Goal: Transaction & Acquisition: Purchase product/service

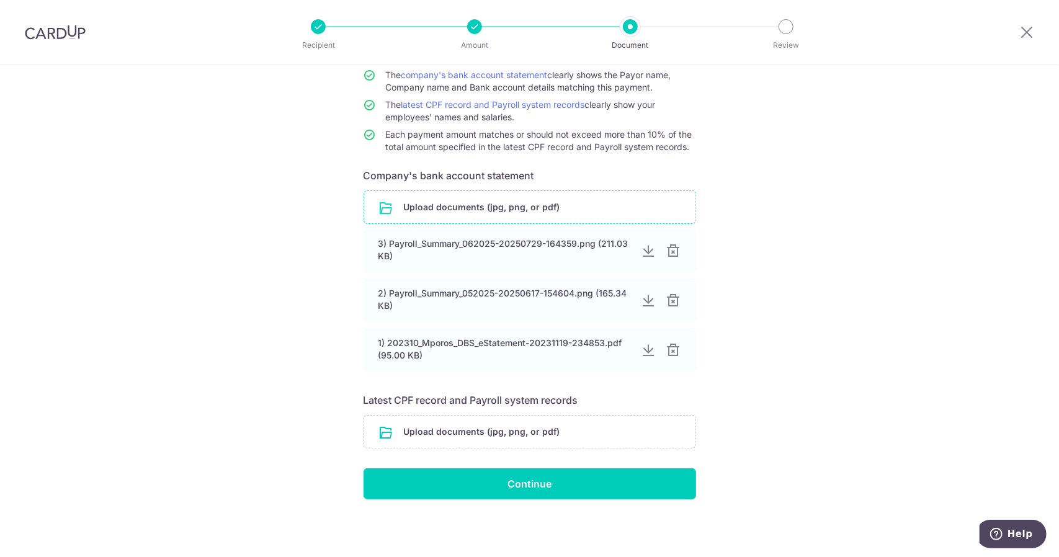
scroll to position [118, 0]
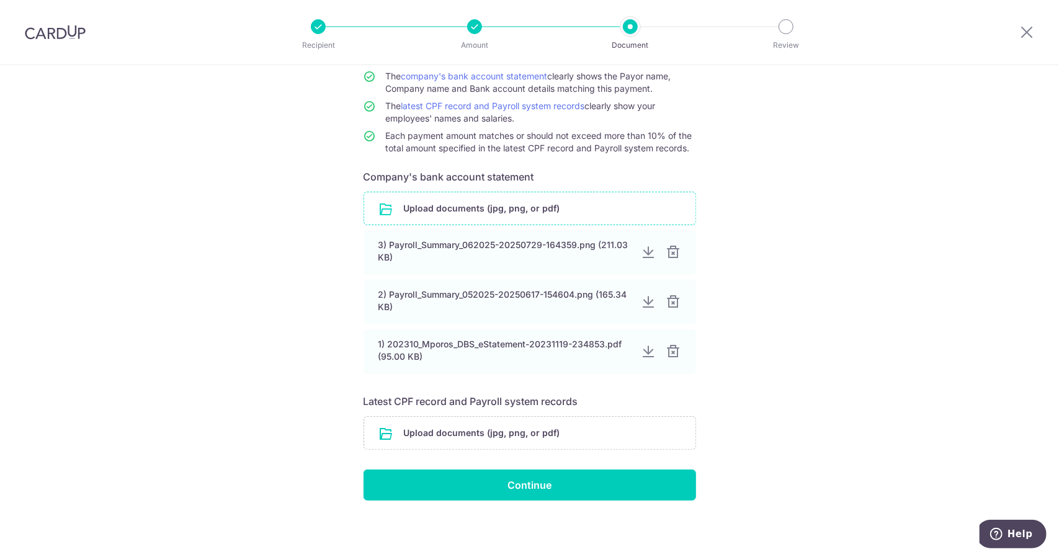
click at [506, 212] on input "file" at bounding box center [529, 208] width 331 height 32
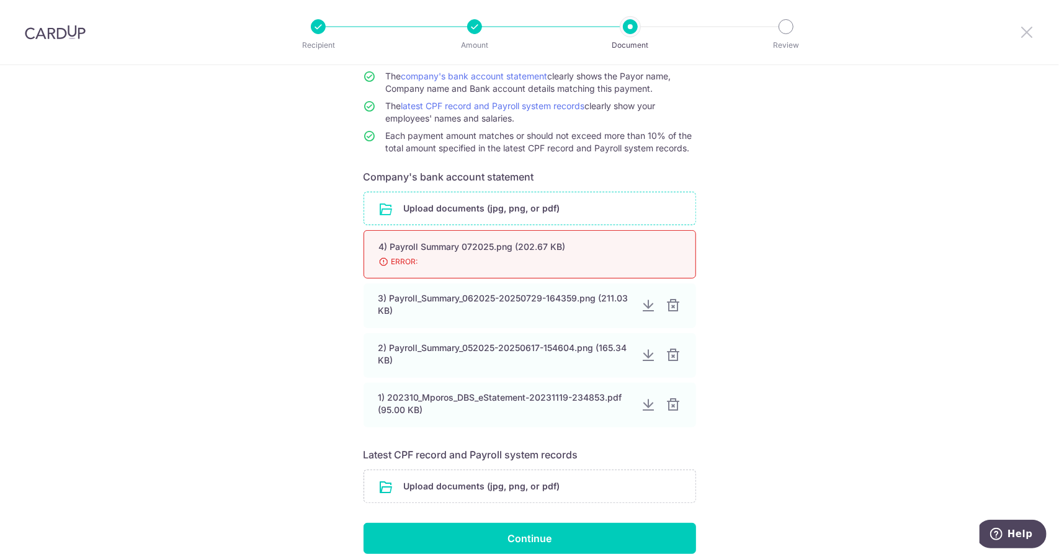
click at [1025, 30] on icon at bounding box center [1026, 32] width 15 height 16
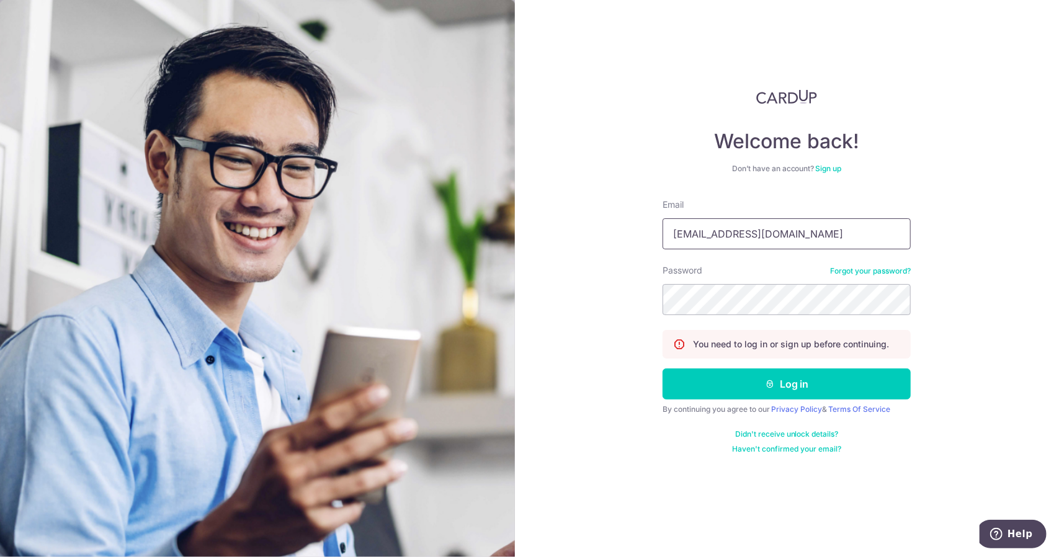
click at [837, 234] on input "tanmingsiong@gmail.com" at bounding box center [787, 233] width 248 height 31
type input "marcus.tan@mporos.com.sg"
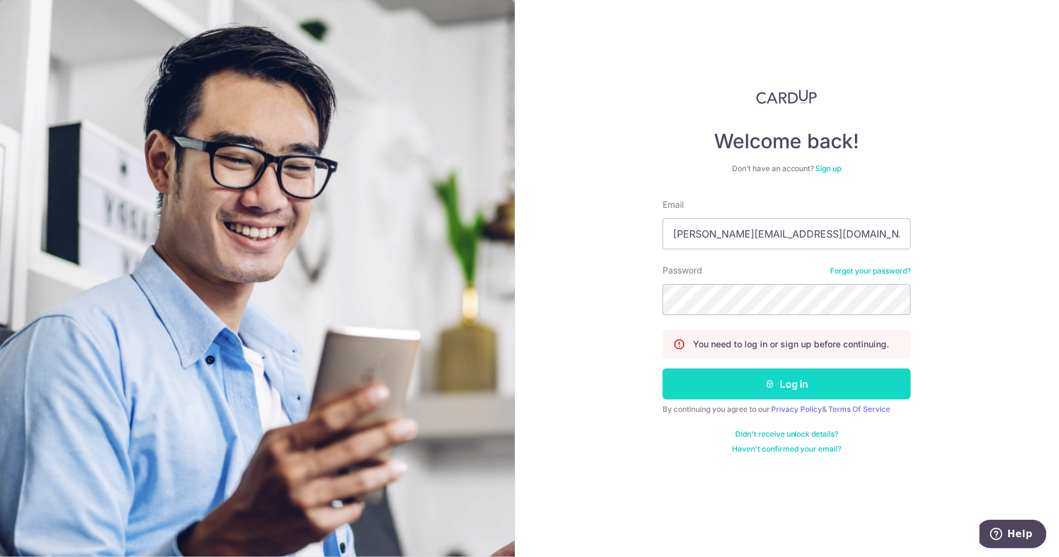
click at [763, 385] on button "Log in" at bounding box center [787, 383] width 248 height 31
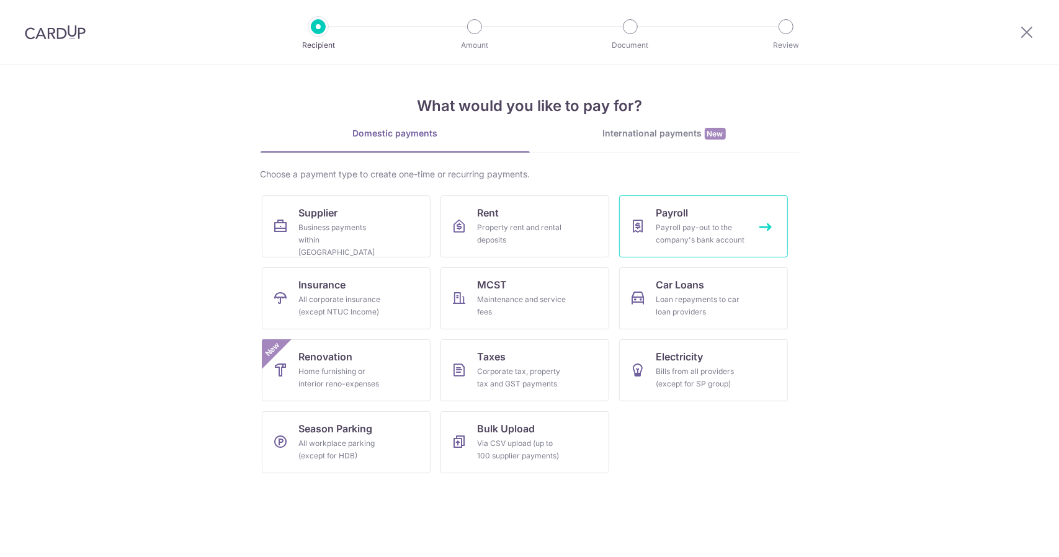
click at [711, 238] on div "Payroll pay-out to the company's bank account" at bounding box center [700, 233] width 89 height 25
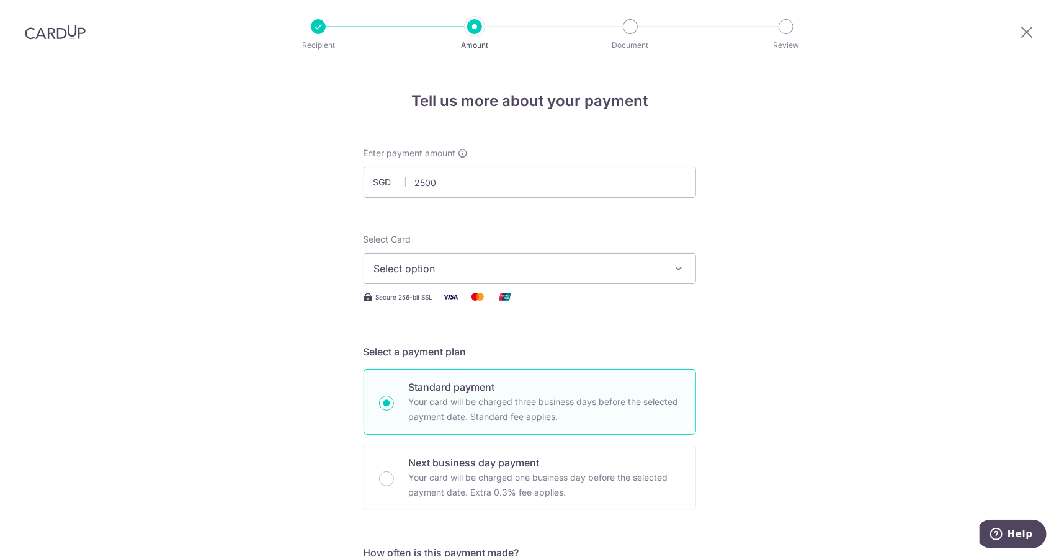
type input "2,500.00"
click at [416, 270] on span "Select option" at bounding box center [518, 268] width 289 height 15
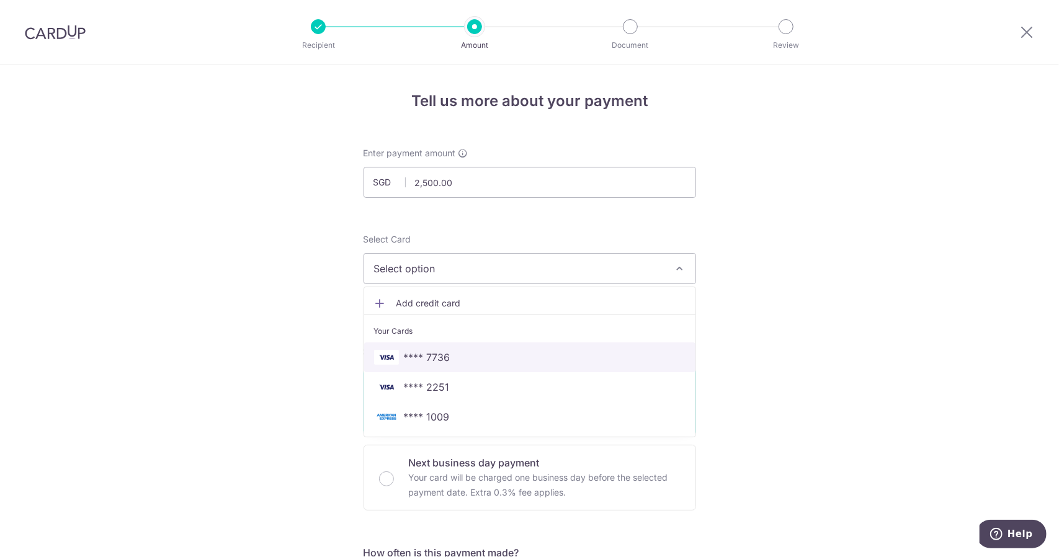
click at [445, 353] on span "**** 7736" at bounding box center [427, 357] width 47 height 15
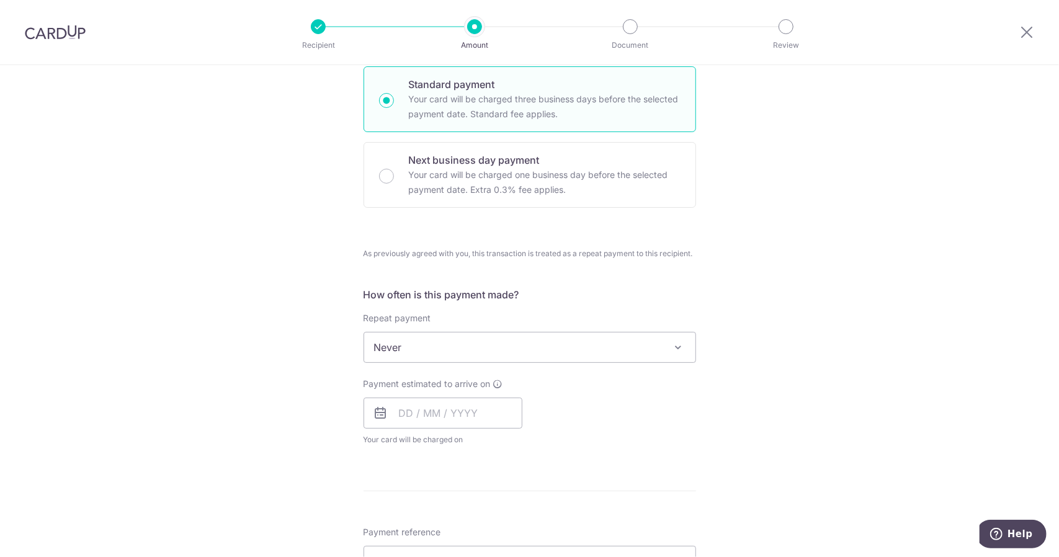
scroll to position [434, 0]
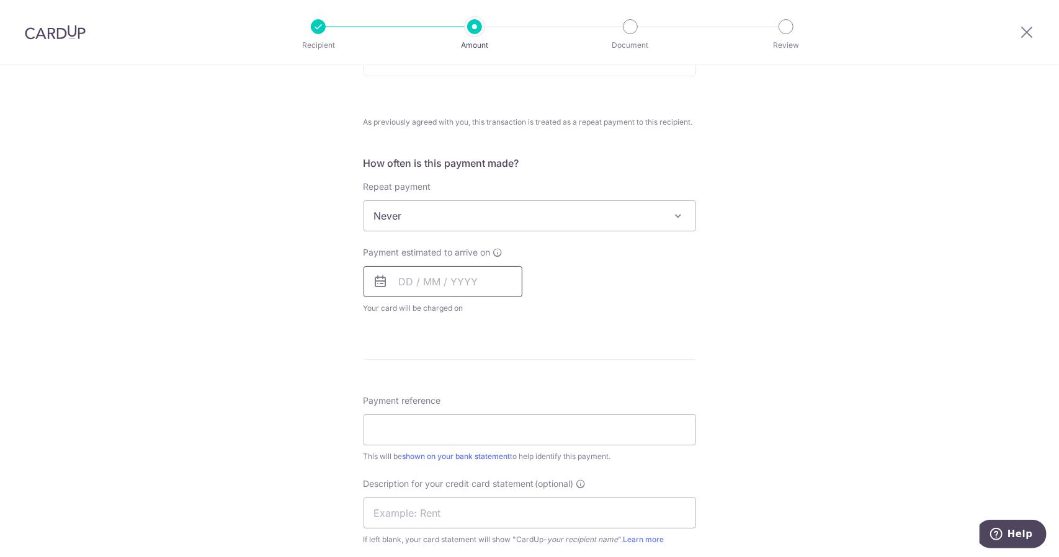
click at [396, 280] on input "text" at bounding box center [443, 281] width 159 height 31
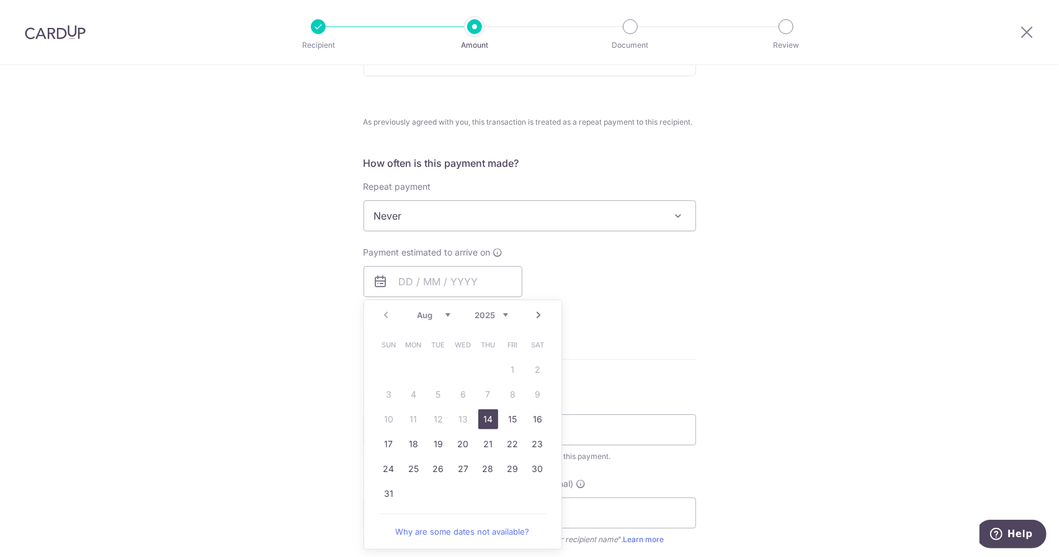
click at [482, 418] on link "14" at bounding box center [488, 419] width 20 height 20
type input "14/08/2025"
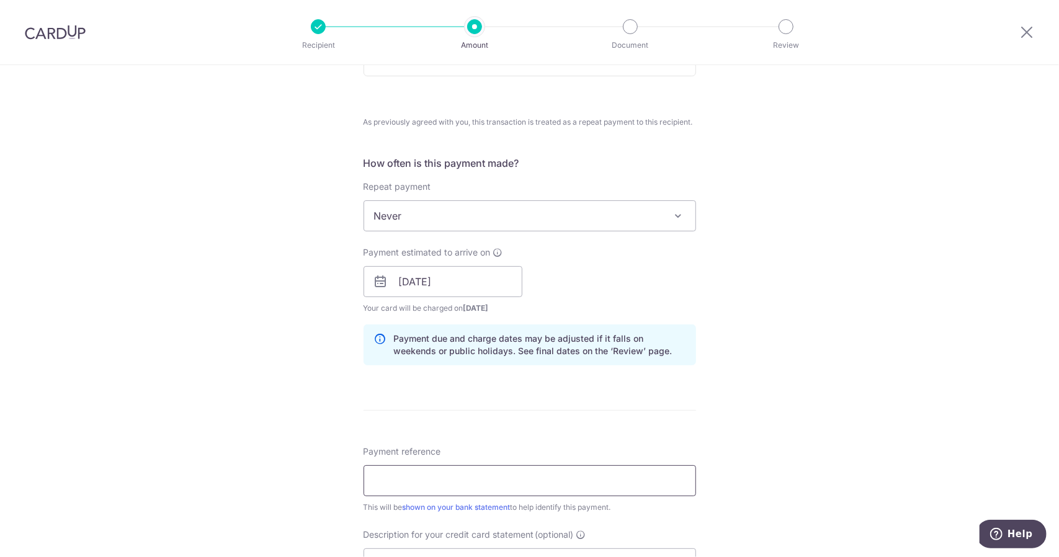
drag, startPoint x: 382, startPoint y: 486, endPoint x: 345, endPoint y: 465, distance: 42.8
click at [382, 486] on input "Payment reference" at bounding box center [530, 480] width 333 height 31
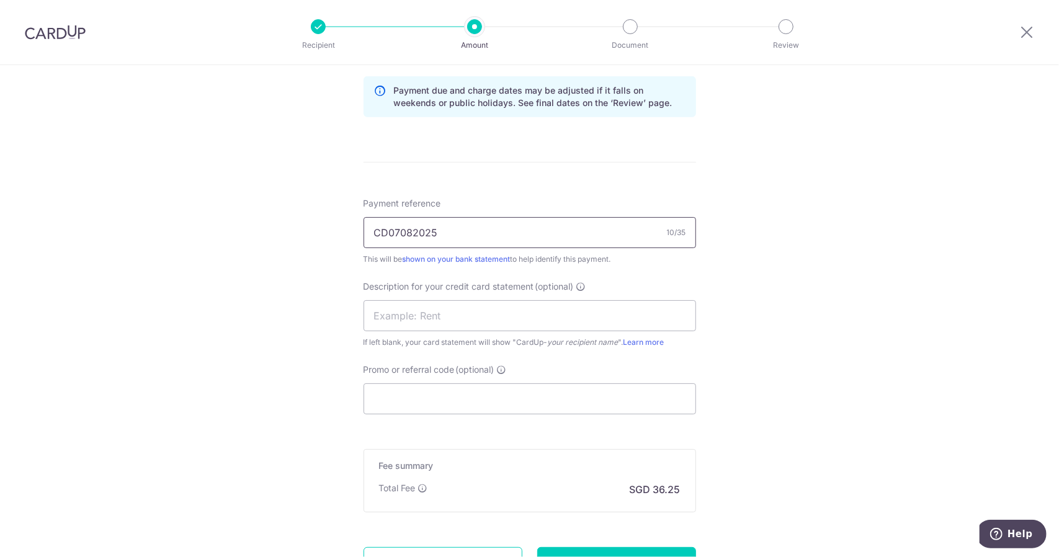
type input "CD07082025"
click at [416, 228] on input "CD07082025" at bounding box center [530, 232] width 333 height 31
click at [416, 315] on input "text" at bounding box center [530, 315] width 333 height 31
paste input "CD07082025"
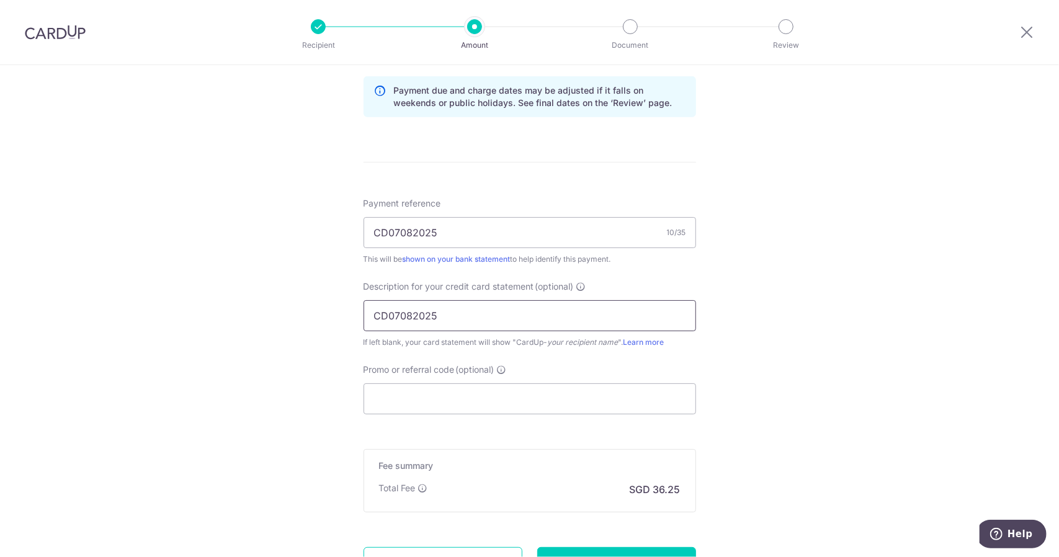
type input "CD07082025"
click at [307, 408] on div "Tell us more about your payment Enter payment amount SGD 2,500.00 2500.00 Selec…" at bounding box center [529, 27] width 1059 height 1288
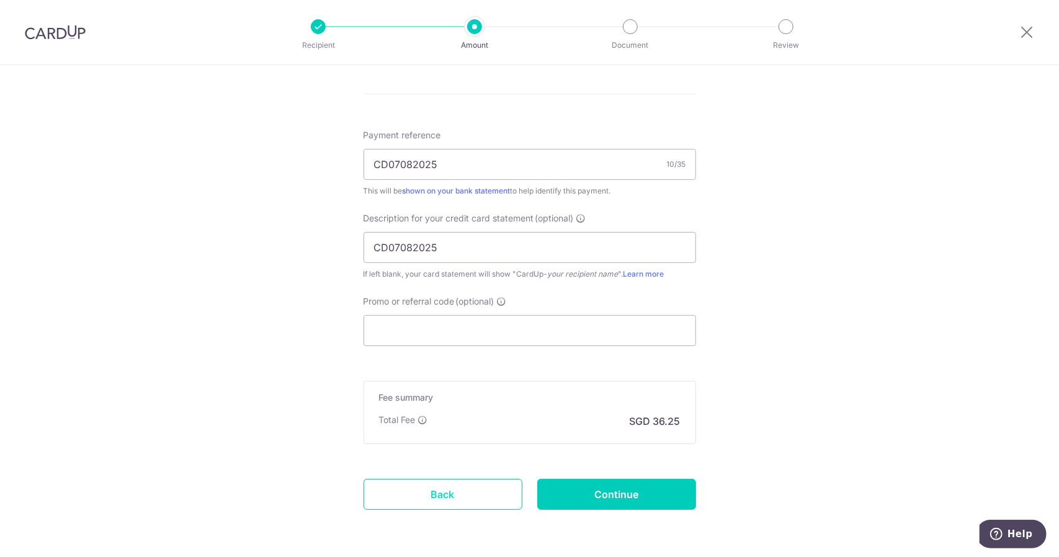
scroll to position [793, 0]
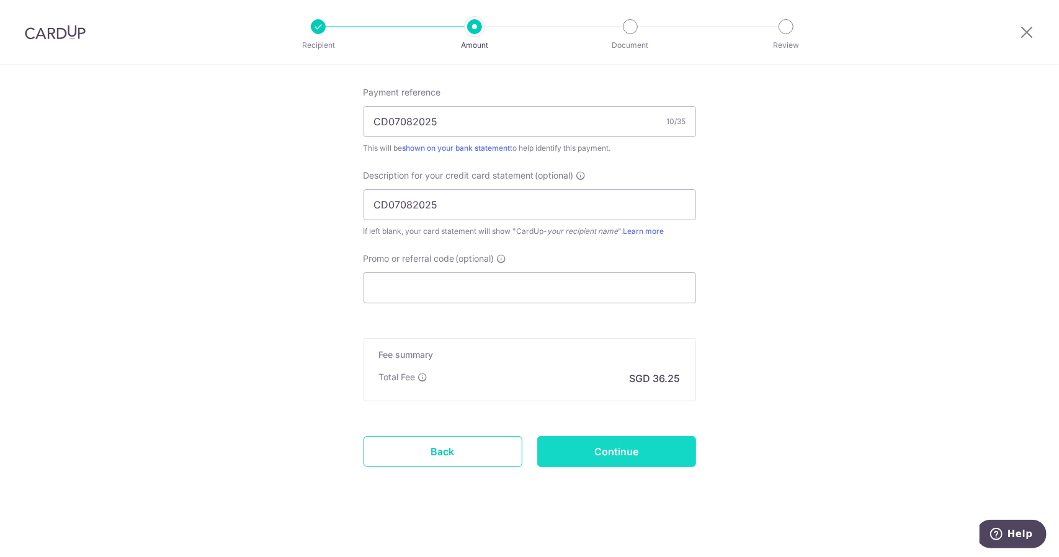
click at [591, 446] on input "Continue" at bounding box center [616, 451] width 159 height 31
type input "Create Schedule"
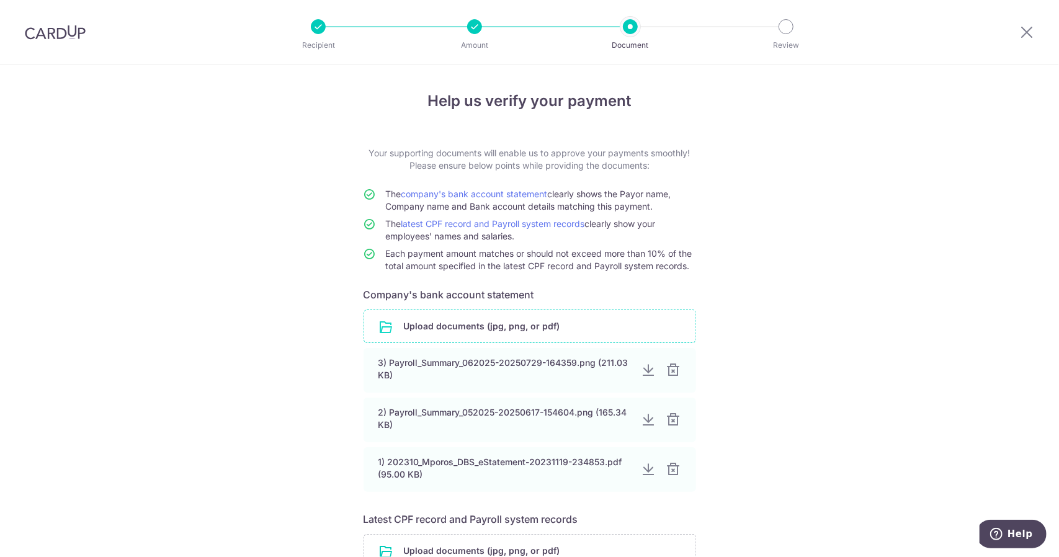
click at [495, 324] on input "file" at bounding box center [529, 326] width 331 height 32
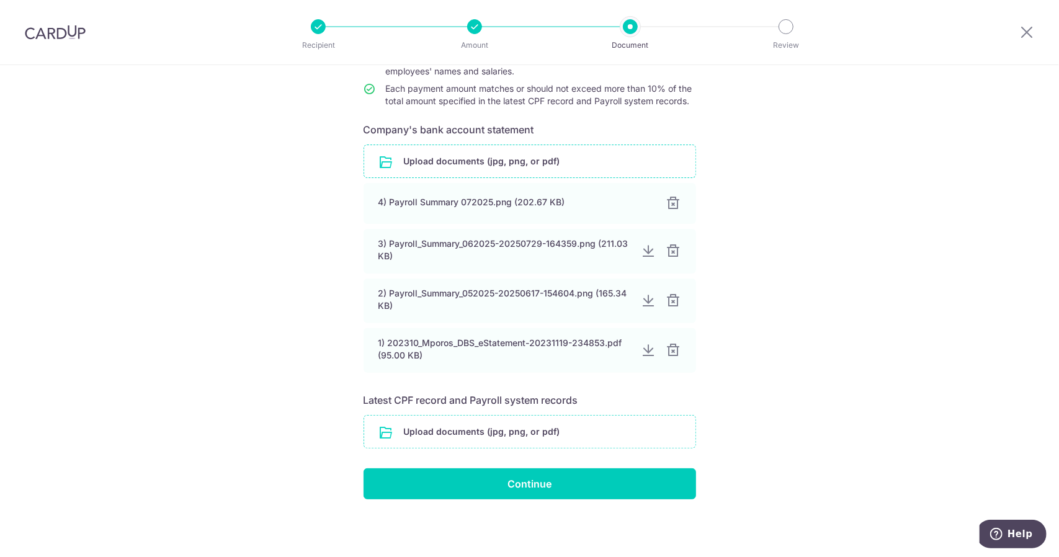
scroll to position [164, 0]
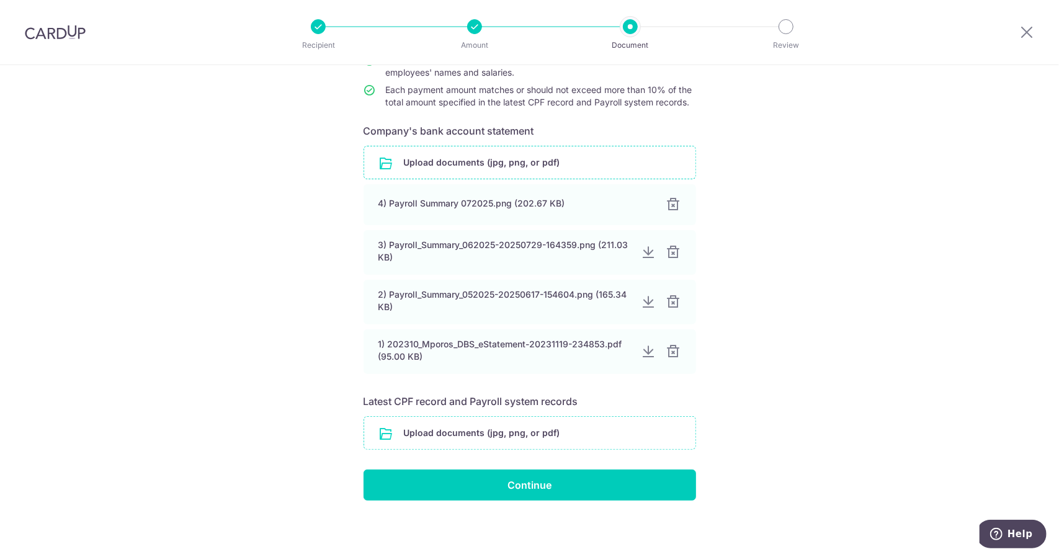
click at [485, 429] on input "file" at bounding box center [529, 433] width 331 height 32
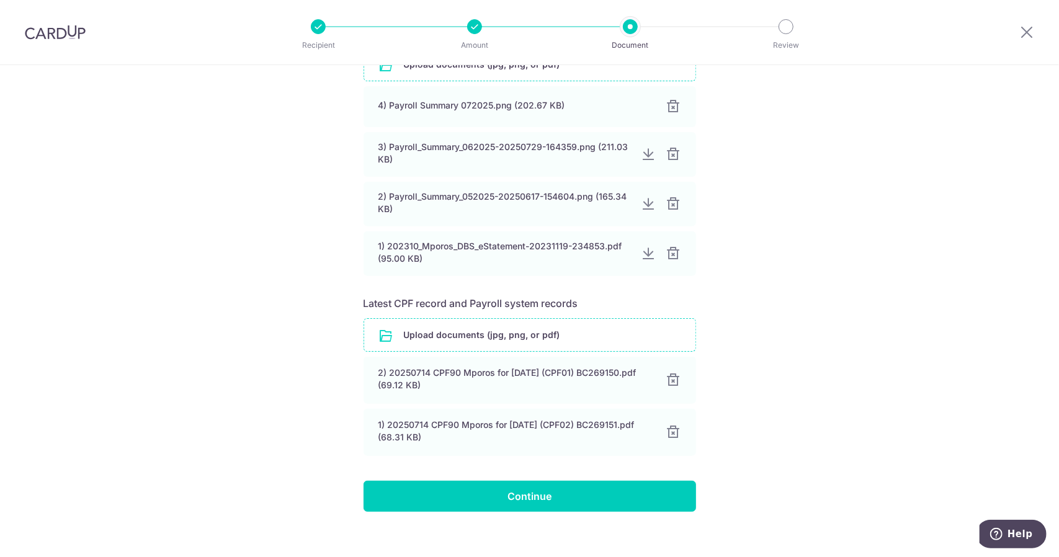
scroll to position [273, 0]
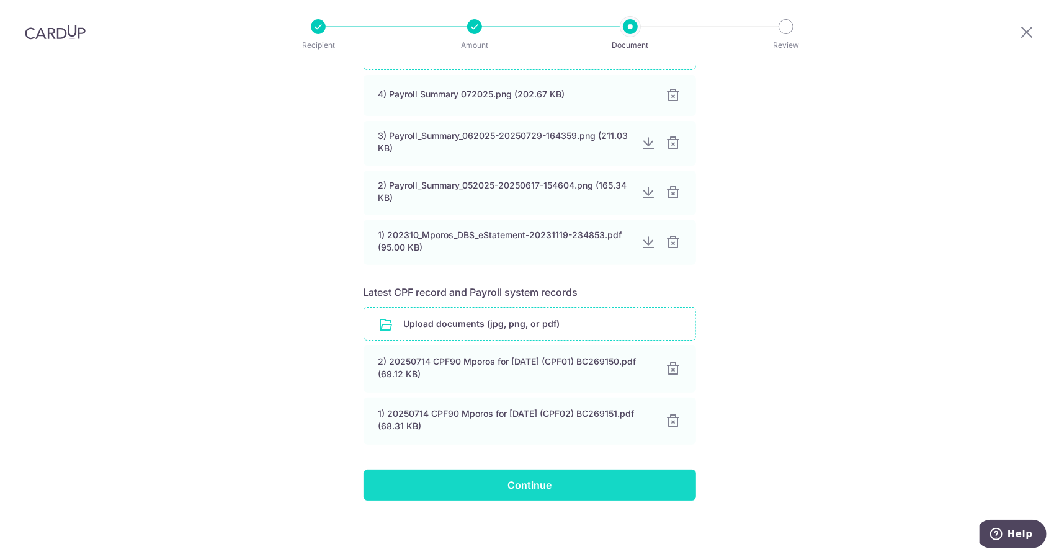
click at [524, 481] on input "Continue" at bounding box center [530, 485] width 333 height 31
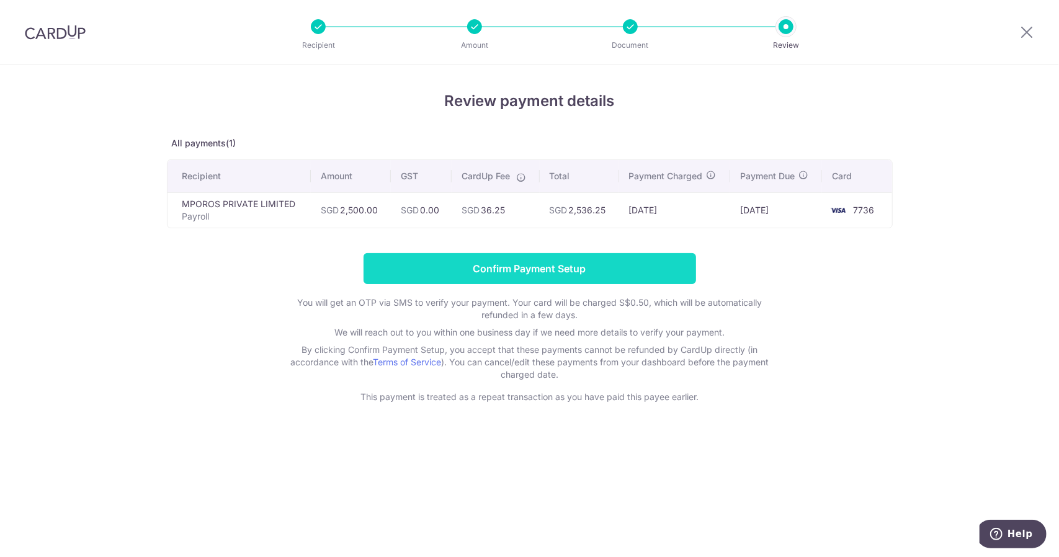
click at [540, 266] on input "Confirm Payment Setup" at bounding box center [530, 268] width 333 height 31
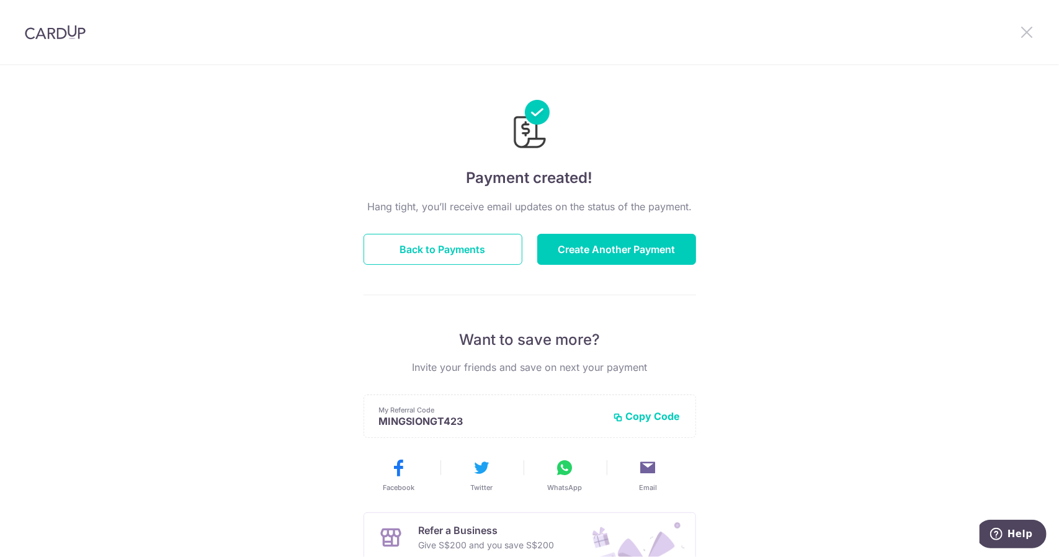
click at [1025, 35] on icon at bounding box center [1026, 32] width 15 height 16
